Goal: Information Seeking & Learning: Understand process/instructions

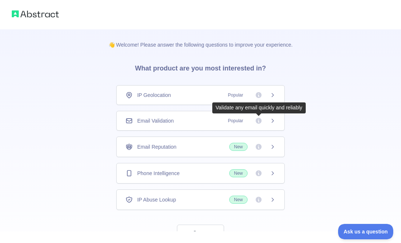
click at [274, 117] on span "Popular" at bounding box center [250, 120] width 52 height 7
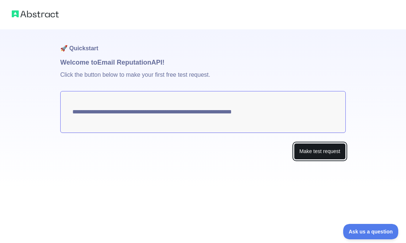
click at [298, 153] on button "Make test request" at bounding box center [320, 151] width 52 height 17
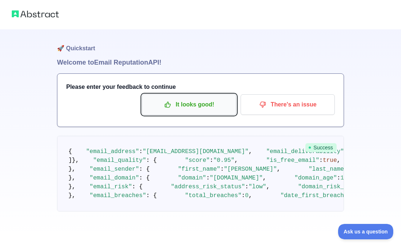
click at [215, 108] on p "It looks good!" at bounding box center [188, 105] width 83 height 12
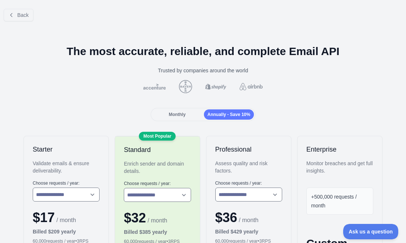
click at [363, 7] on div "Back" at bounding box center [203, 15] width 406 height 24
click at [17, 11] on button "Back" at bounding box center [19, 15] width 30 height 12
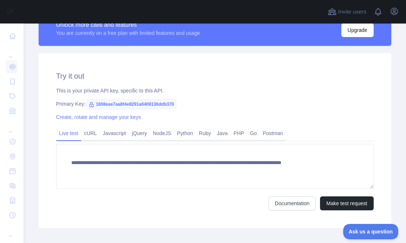
scroll to position [225, 0]
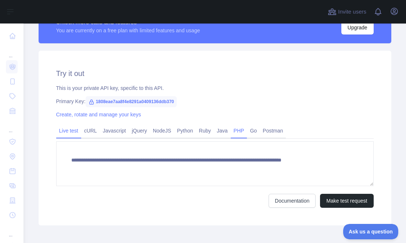
click at [231, 131] on link "PHP" at bounding box center [239, 131] width 17 height 12
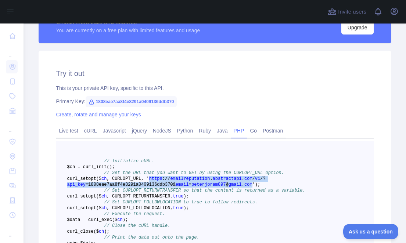
drag, startPoint x: 234, startPoint y: 192, endPoint x: 174, endPoint y: 186, distance: 60.6
click at [174, 186] on span "curl _setopt($ ch , CURLOPT_URL, ' https : / / emailreputation . abstractapi . …" at bounding box center [166, 181] width 199 height 11
copy span "https : / / emailreputation . abstractapi . com / v1 / ? api_key =1808eae7aa8f4…"
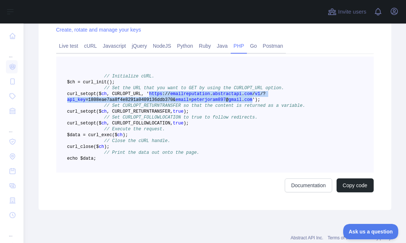
scroll to position [207, 0]
